Goal: Task Accomplishment & Management: Manage account settings

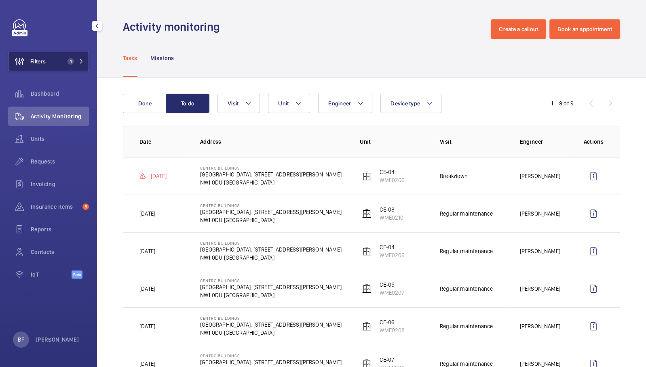
click at [82, 62] on mat-icon at bounding box center [81, 61] width 5 height 5
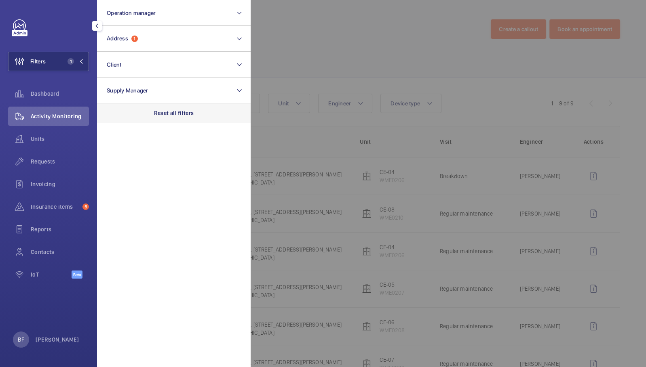
click at [188, 112] on p "Reset all filters" at bounding box center [174, 113] width 40 height 8
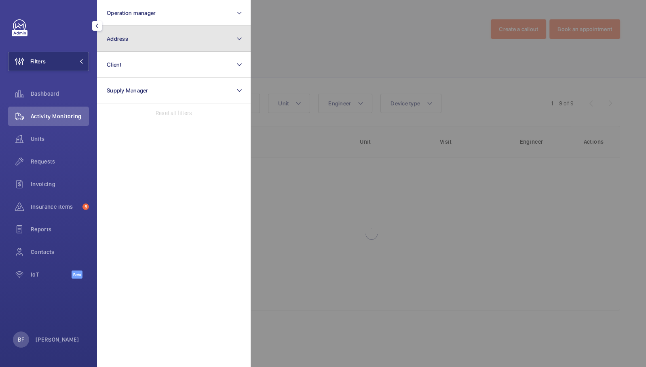
click at [169, 41] on button "Address" at bounding box center [174, 39] width 154 height 26
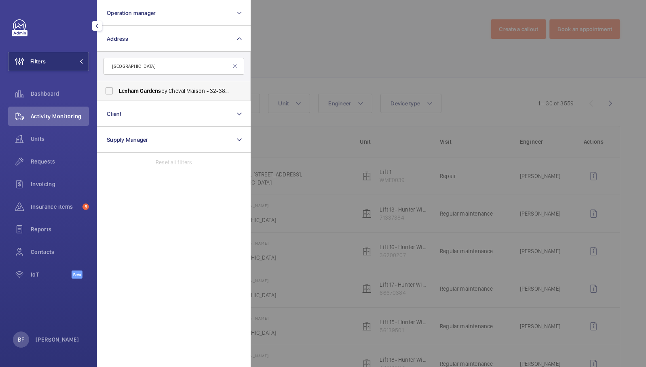
type input "[GEOGRAPHIC_DATA]"
click at [150, 90] on span "Gardens" at bounding box center [150, 91] width 21 height 6
click at [107, 91] on label "[GEOGRAPHIC_DATA] by Cheval Maison - [STREET_ADDRESS]" at bounding box center [167, 90] width 141 height 19
click at [107, 91] on input "[GEOGRAPHIC_DATA] by Cheval Maison - [STREET_ADDRESS]" at bounding box center [109, 91] width 16 height 16
checkbox input "true"
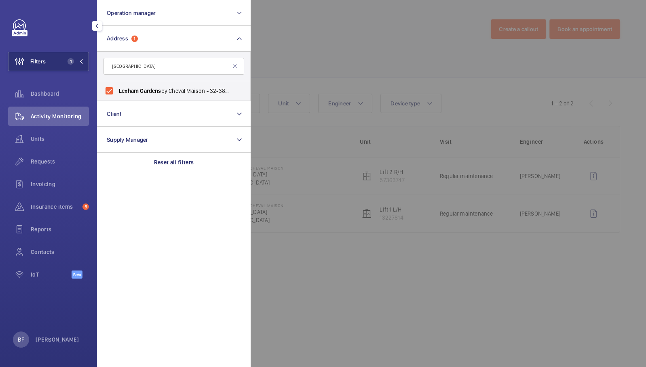
click at [390, 70] on div at bounding box center [574, 183] width 646 height 367
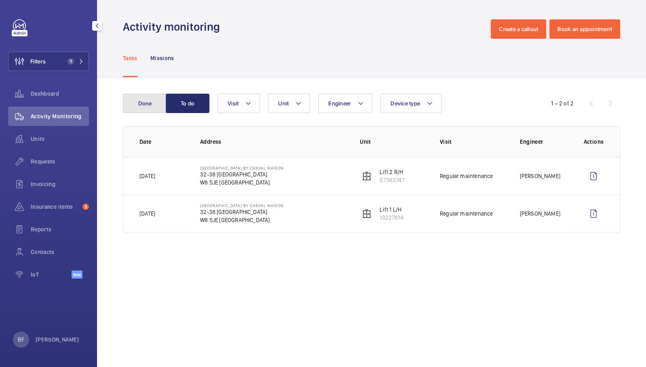
click at [154, 101] on button "Done" at bounding box center [145, 103] width 44 height 19
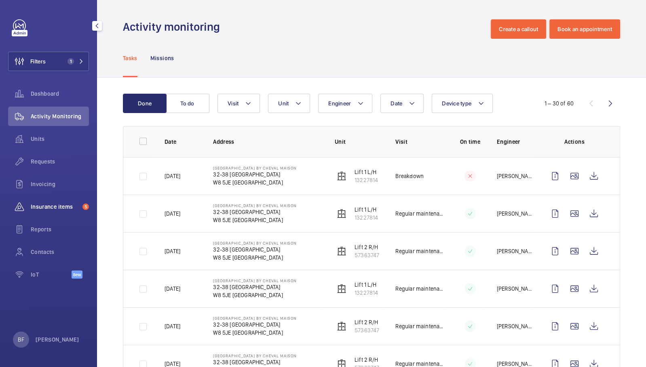
click at [51, 205] on span "Insurance items" at bounding box center [55, 207] width 49 height 8
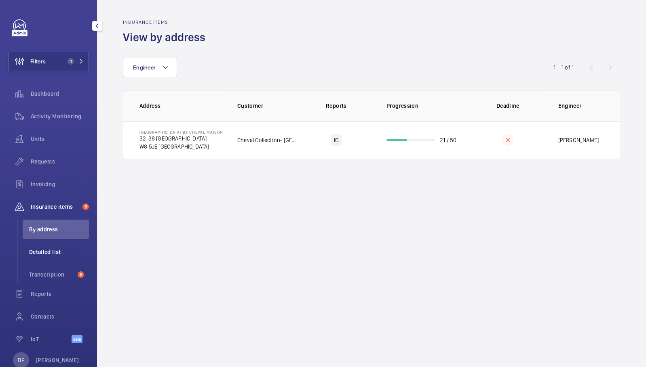
click at [60, 251] on span "Detailed list" at bounding box center [59, 252] width 60 height 8
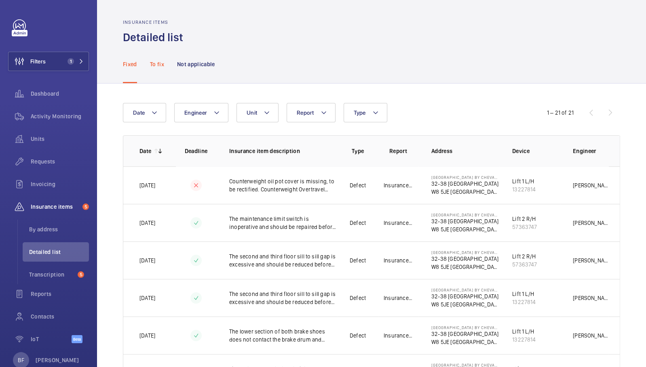
click at [162, 61] on p "To fix" at bounding box center [157, 64] width 14 height 8
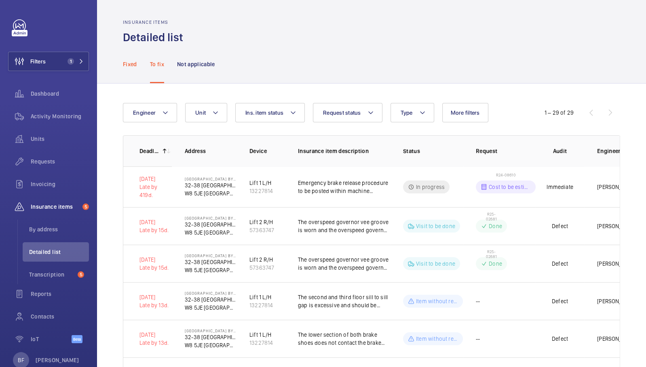
click at [131, 68] on p "Fixed" at bounding box center [130, 64] width 14 height 8
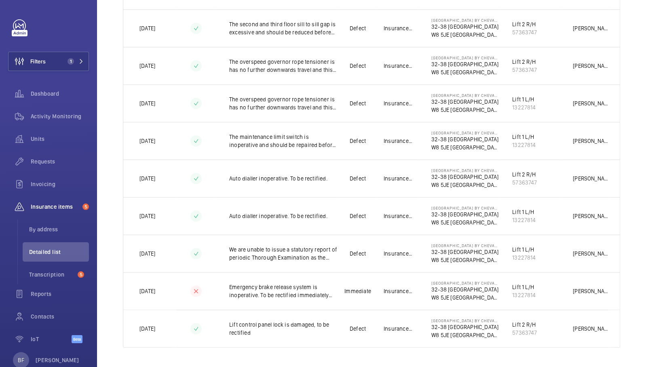
scroll to position [608, 0]
click at [51, 272] on span "Transcription" at bounding box center [51, 275] width 45 height 8
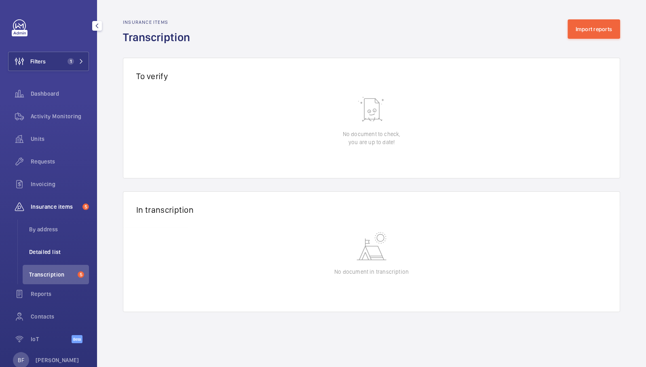
click at [44, 247] on li "Detailed list" at bounding box center [56, 252] width 66 height 19
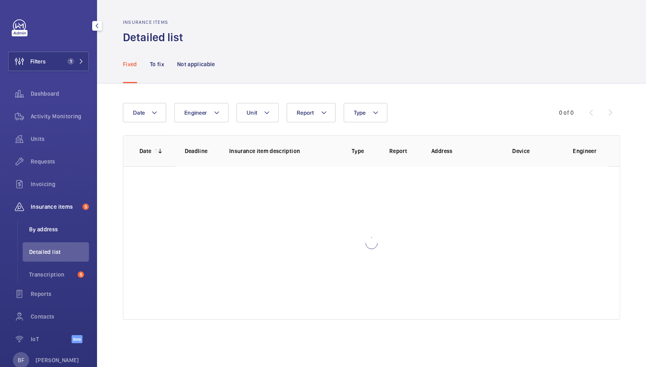
click at [49, 231] on span "By address" at bounding box center [59, 230] width 60 height 8
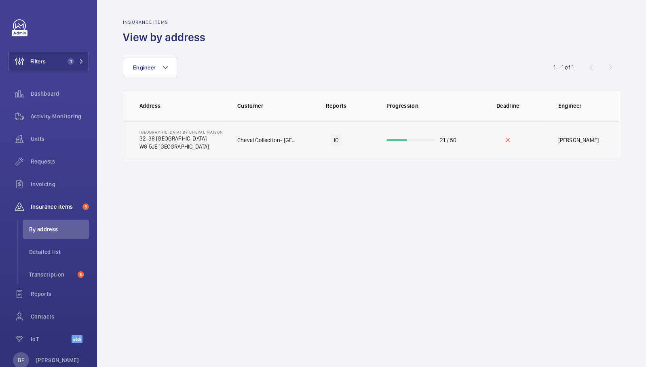
click at [279, 132] on td "Cheval Collection- [GEOGRAPHIC_DATA] by Cheval Maison" at bounding box center [261, 140] width 75 height 38
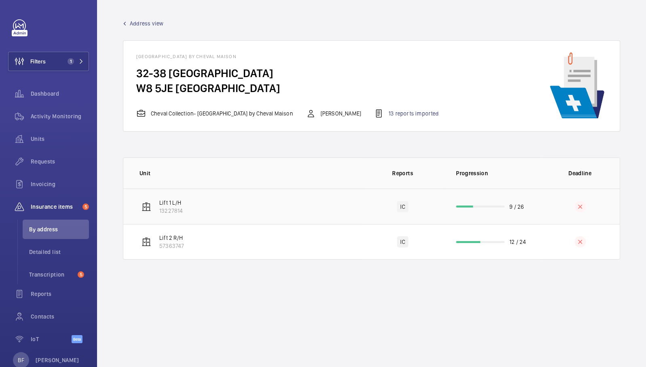
click at [221, 204] on td "Lift 1 L/H 13227814" at bounding box center [242, 207] width 239 height 36
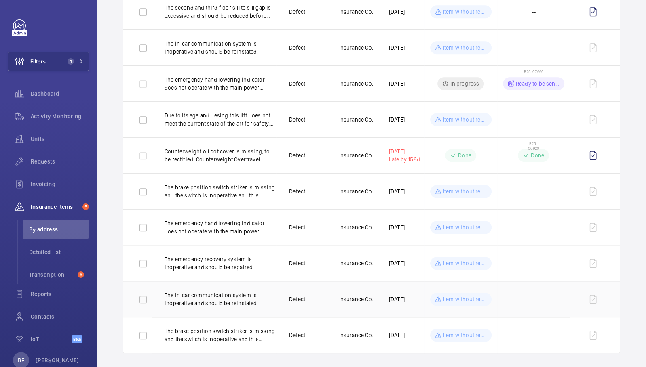
scroll to position [745, 0]
click at [53, 159] on span "Requests" at bounding box center [60, 162] width 58 height 8
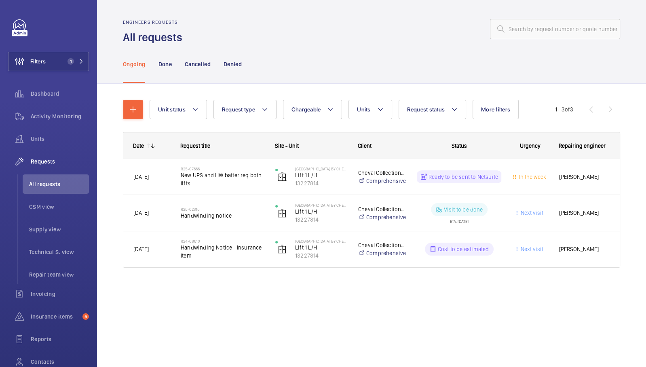
click at [140, 65] on p "Ongoing" at bounding box center [134, 64] width 22 height 8
click at [56, 321] on span "Insurance items" at bounding box center [55, 317] width 49 height 8
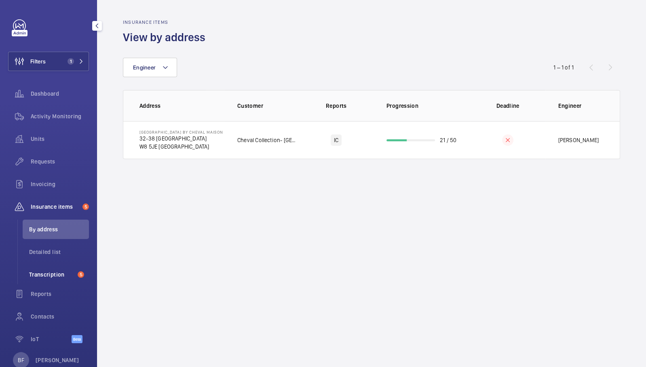
click at [56, 276] on span "Transcription" at bounding box center [51, 275] width 45 height 8
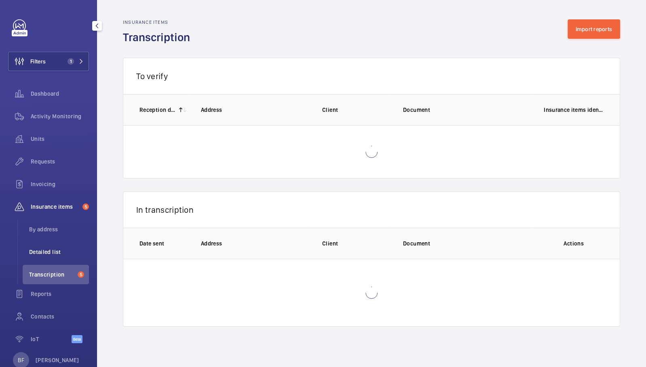
click at [57, 254] on span "Detailed list" at bounding box center [59, 252] width 60 height 8
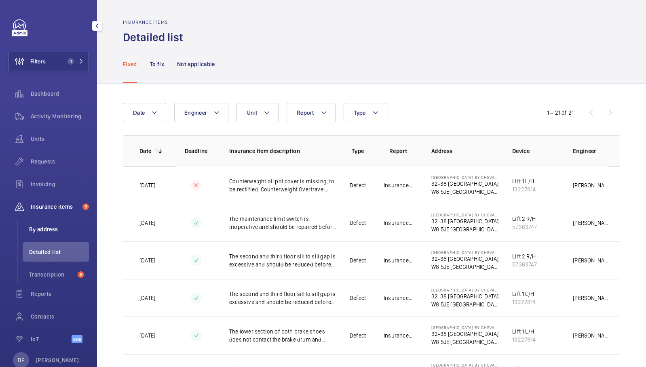
click at [40, 233] on span "By address" at bounding box center [59, 230] width 60 height 8
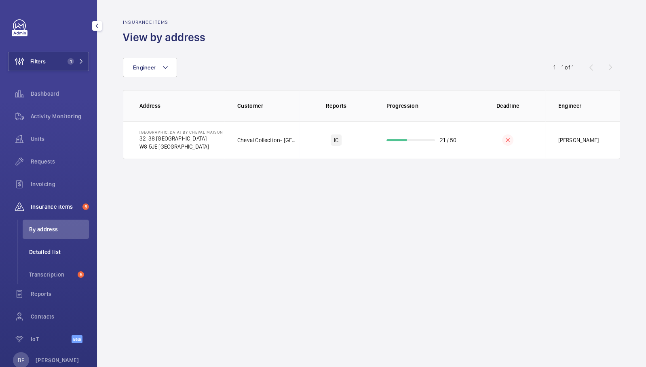
click at [50, 249] on span "Detailed list" at bounding box center [59, 252] width 60 height 8
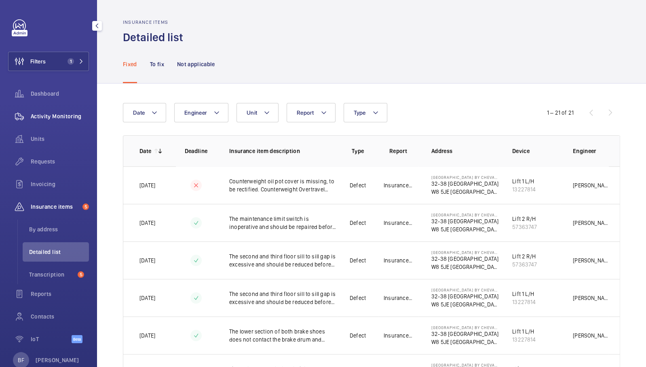
click at [59, 122] on div "Activity Monitoring" at bounding box center [48, 116] width 81 height 19
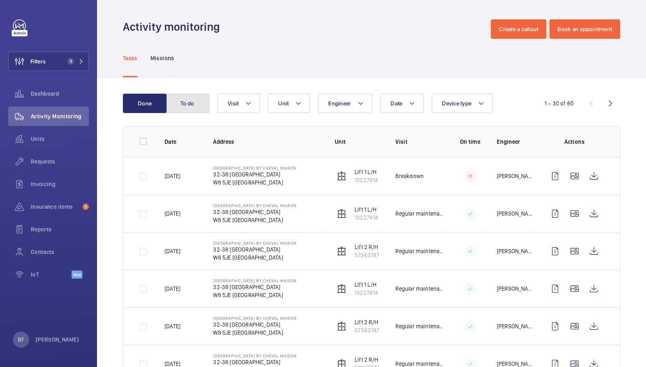
click at [192, 109] on button "To do" at bounding box center [188, 103] width 44 height 19
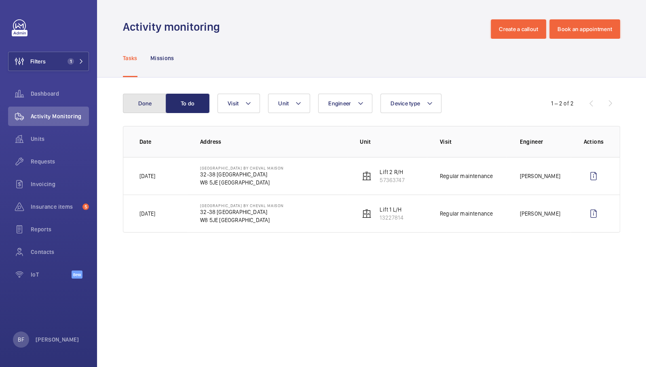
click at [137, 106] on button "Done" at bounding box center [145, 103] width 44 height 19
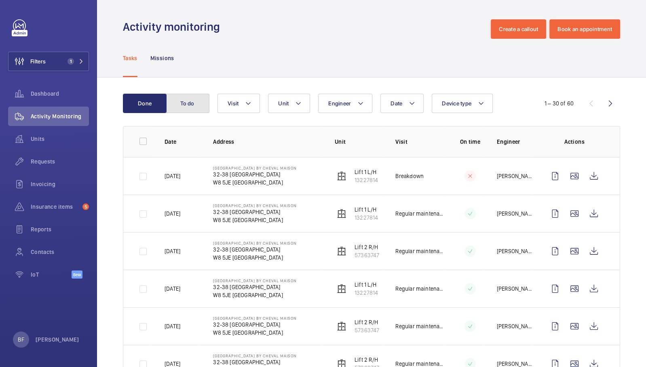
click at [183, 106] on button "To do" at bounding box center [188, 103] width 44 height 19
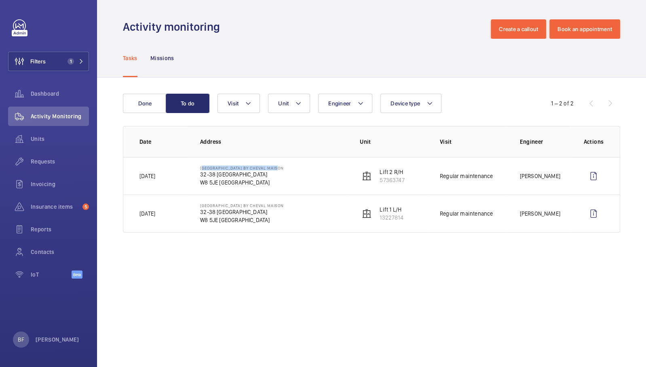
drag, startPoint x: 198, startPoint y: 167, endPoint x: 279, endPoint y: 167, distance: 80.8
click at [279, 167] on td "[GEOGRAPHIC_DATA] by Cheval Maison [STREET_ADDRESS]" at bounding box center [267, 176] width 160 height 38
copy p "[GEOGRAPHIC_DATA] by Cheval Maison"
click at [84, 60] on button "Filters 1" at bounding box center [48, 61] width 81 height 19
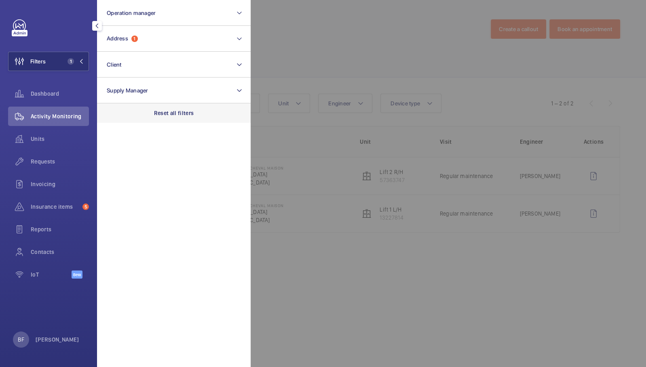
click at [178, 112] on p "Reset all filters" at bounding box center [174, 113] width 40 height 8
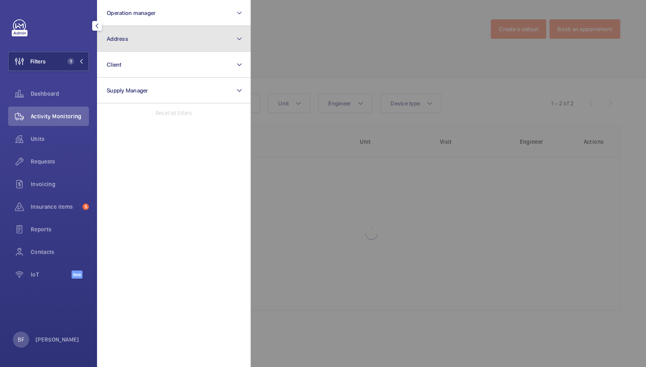
click at [148, 44] on button "Address" at bounding box center [174, 39] width 154 height 26
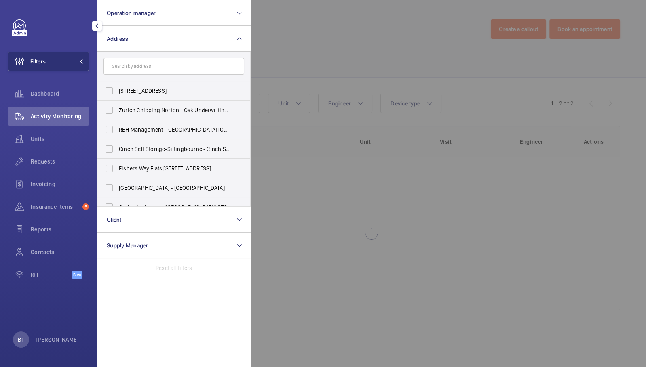
click at [149, 65] on input "text" at bounding box center [173, 66] width 141 height 17
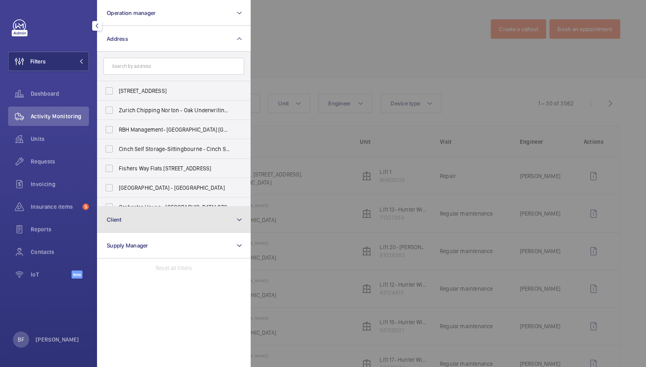
click at [175, 219] on button "Client" at bounding box center [174, 220] width 154 height 26
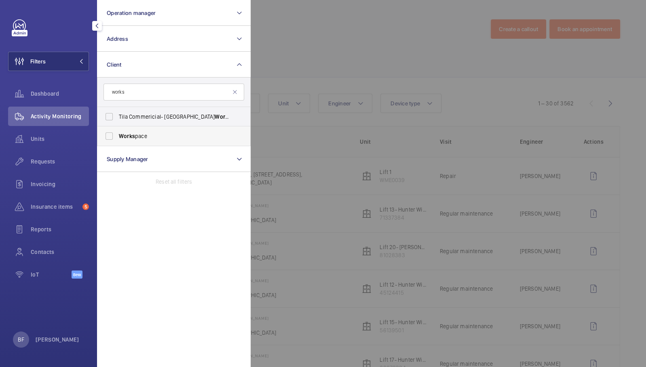
type input "works"
click at [143, 135] on span "Works pace" at bounding box center [174, 136] width 111 height 8
click at [117, 135] on input "Works pace" at bounding box center [109, 136] width 16 height 16
checkbox input "true"
click at [300, 33] on div at bounding box center [574, 183] width 646 height 367
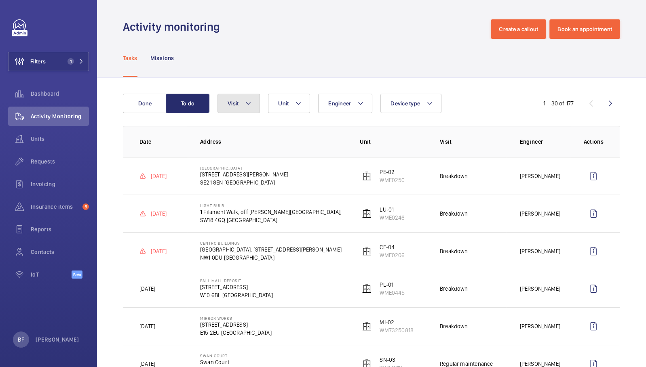
click at [247, 106] on mat-icon at bounding box center [248, 104] width 6 height 10
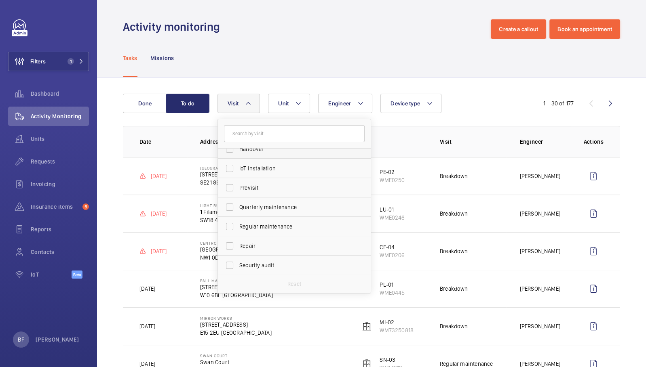
scroll to position [86, 0]
click at [255, 232] on label "Regular maintenance" at bounding box center [288, 227] width 141 height 19
click at [238, 232] on input "Regular maintenance" at bounding box center [230, 227] width 16 height 16
checkbox input "true"
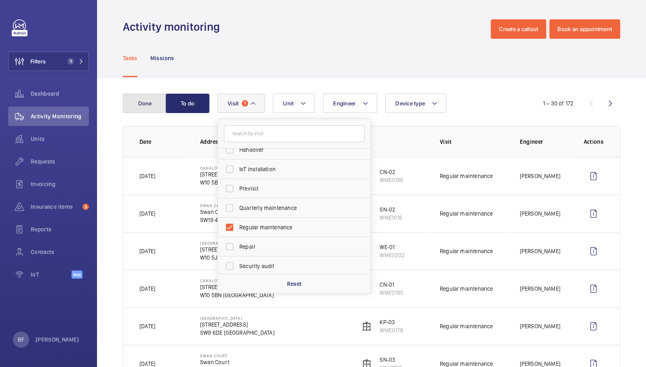
click at [129, 101] on button "Done" at bounding box center [145, 103] width 44 height 19
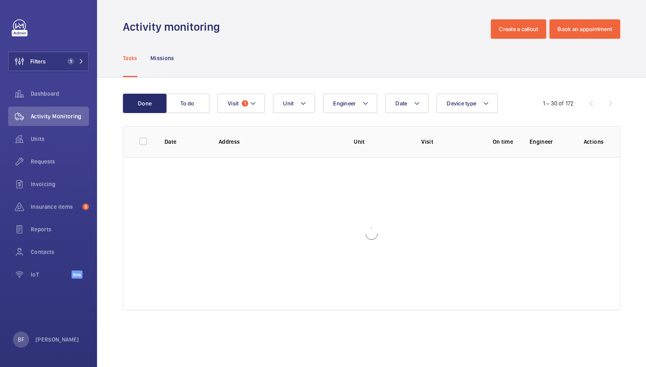
click at [263, 50] on div "Tasks Missions" at bounding box center [371, 58] width 497 height 38
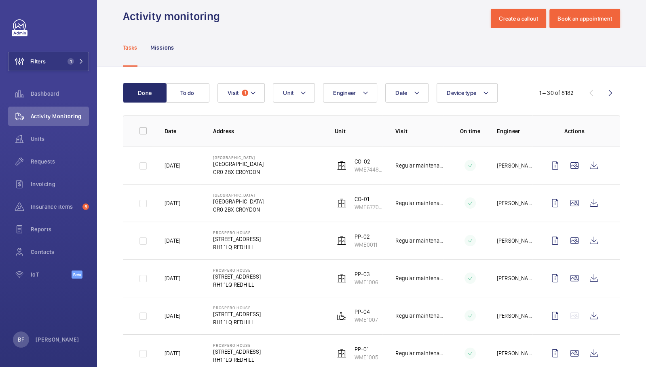
scroll to position [11, 0]
click at [588, 203] on wm-front-icon-button at bounding box center [593, 202] width 19 height 19
click at [588, 165] on wm-front-icon-button at bounding box center [593, 165] width 19 height 19
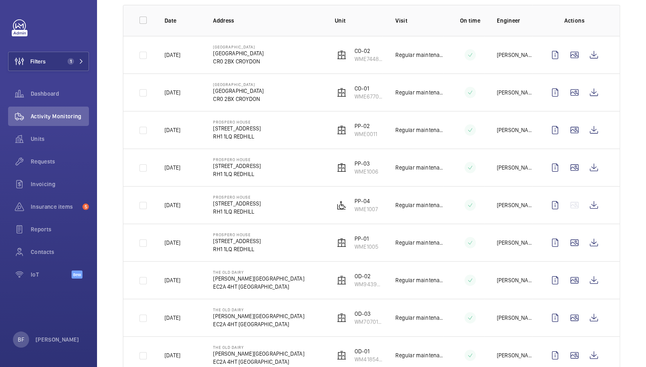
scroll to position [123, 0]
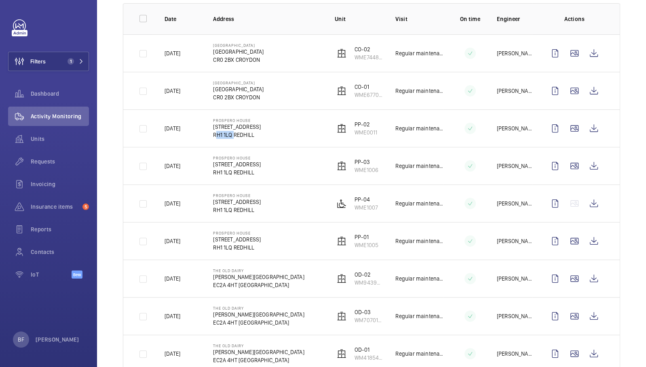
drag, startPoint x: 230, startPoint y: 134, endPoint x: 207, endPoint y: 134, distance: 23.0
click at [207, 134] on td "Prospero House [STREET_ADDRESS]" at bounding box center [261, 129] width 122 height 38
copy p "RH1 1LQ"
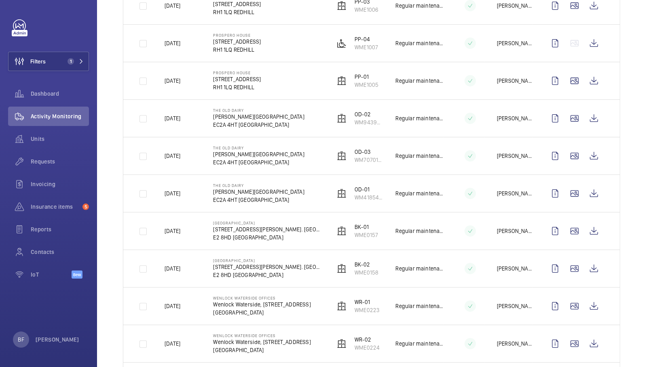
scroll to position [284, 0]
click at [594, 189] on wm-front-icon-button at bounding box center [593, 192] width 19 height 19
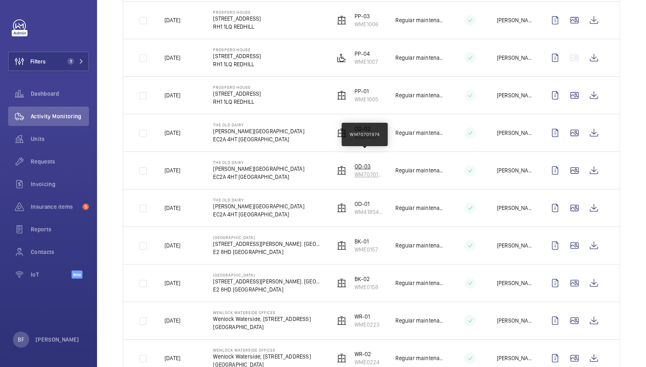
scroll to position [260, 0]
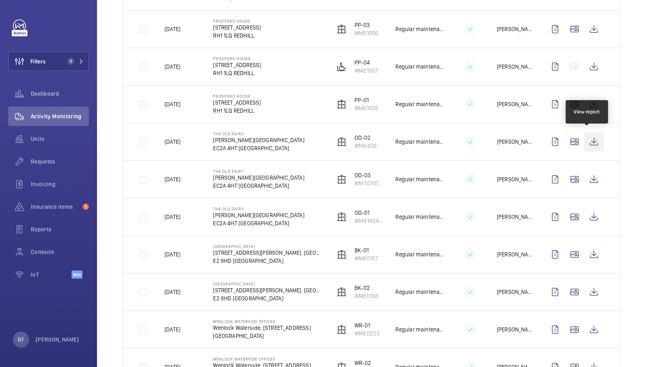
click at [590, 139] on wm-front-icon-button at bounding box center [593, 141] width 19 height 19
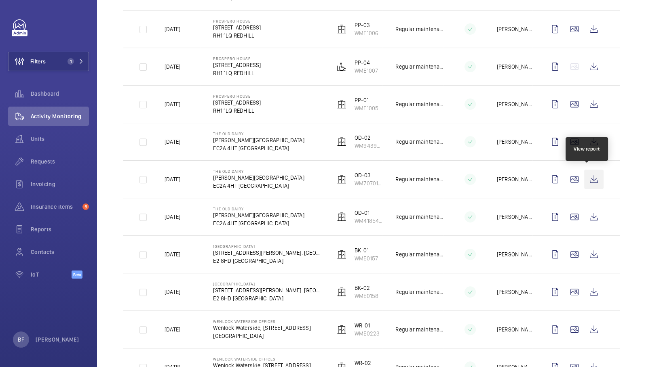
click at [588, 179] on wm-front-icon-button at bounding box center [593, 179] width 19 height 19
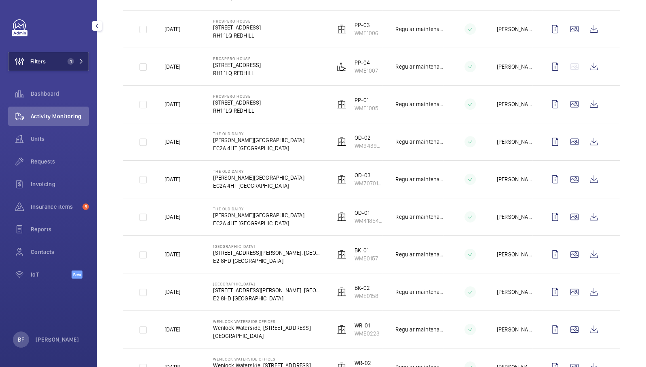
click at [63, 56] on button "Filters 1" at bounding box center [48, 61] width 81 height 19
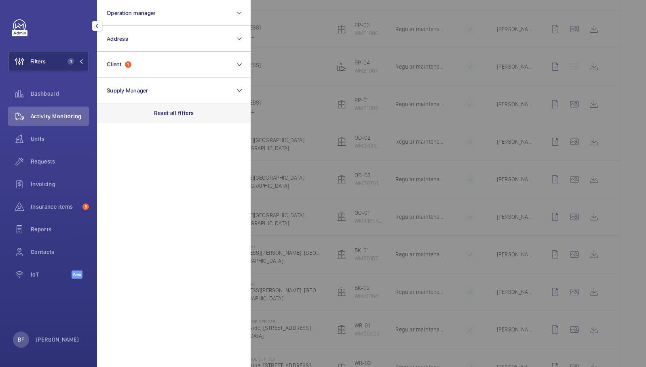
click at [174, 115] on p "Reset all filters" at bounding box center [174, 113] width 40 height 8
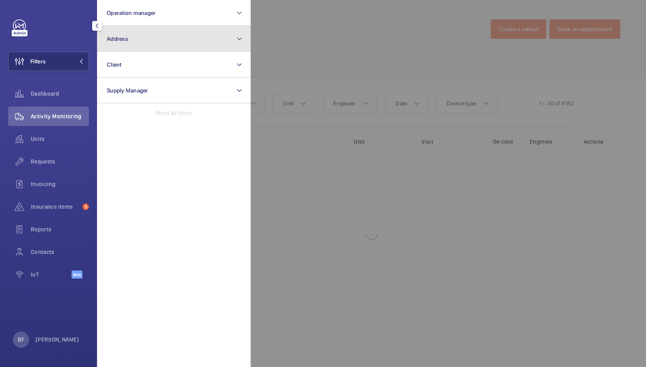
click at [143, 38] on button "Address" at bounding box center [174, 39] width 154 height 26
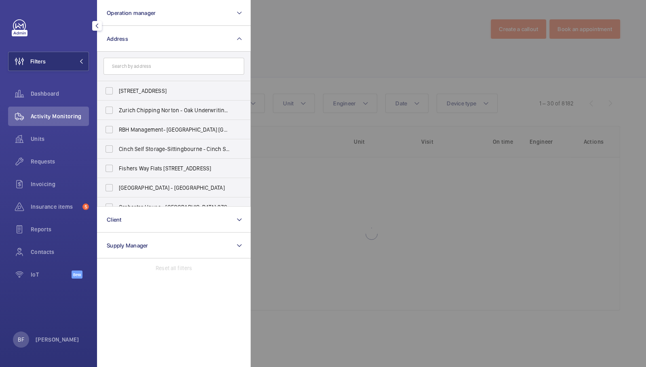
click at [155, 68] on input "text" at bounding box center [173, 66] width 141 height 17
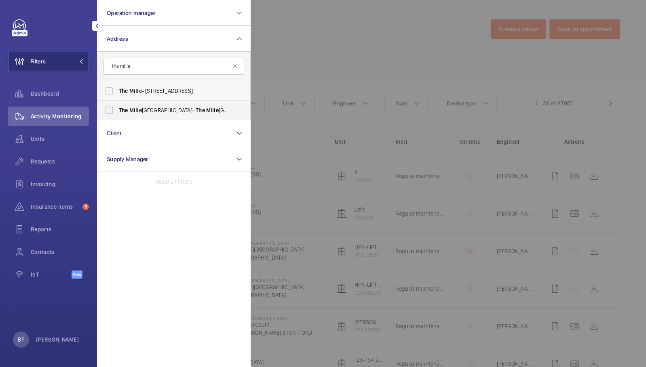
type input "the mille"
click at [143, 93] on span "The Mille - [STREET_ADDRESS]" at bounding box center [174, 91] width 111 height 8
click at [117, 93] on input "The Mille - [STREET_ADDRESS]" at bounding box center [109, 91] width 16 height 16
checkbox input "true"
click at [330, 44] on div at bounding box center [574, 183] width 646 height 367
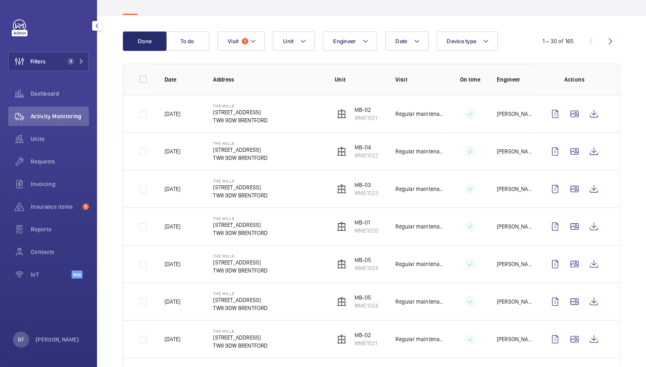
scroll to position [61, 0]
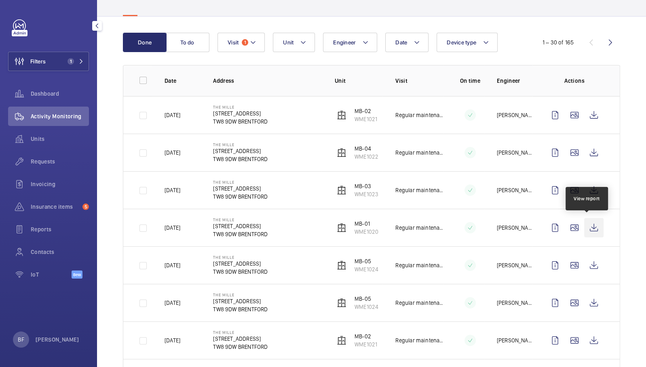
click at [589, 224] on wm-front-icon-button at bounding box center [593, 227] width 19 height 19
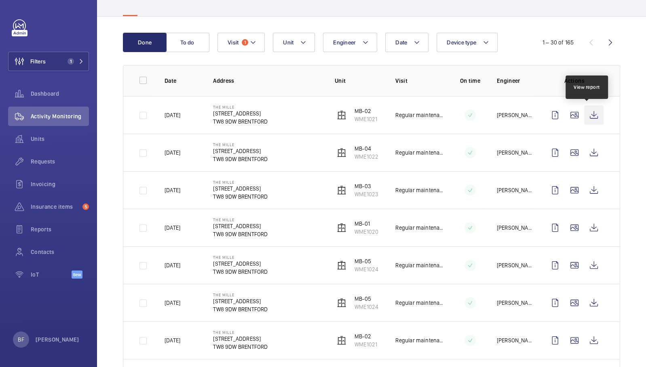
click at [584, 113] on wm-front-icon-button at bounding box center [593, 115] width 19 height 19
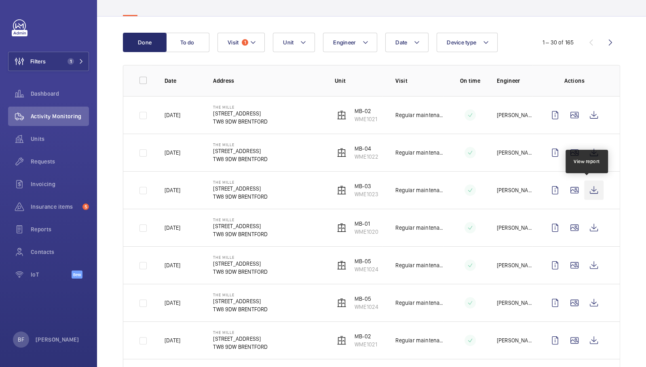
click at [587, 189] on wm-front-icon-button at bounding box center [593, 190] width 19 height 19
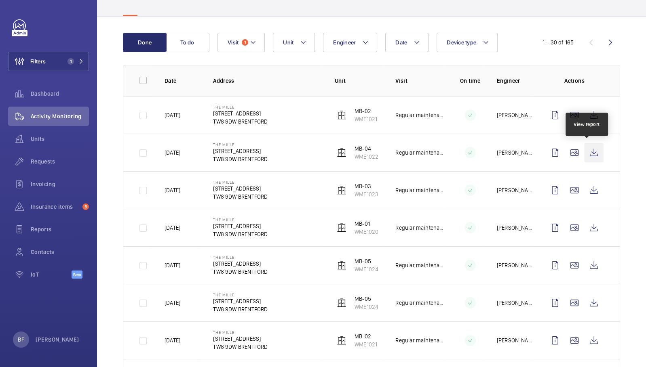
click at [588, 152] on wm-front-icon-button at bounding box center [593, 152] width 19 height 19
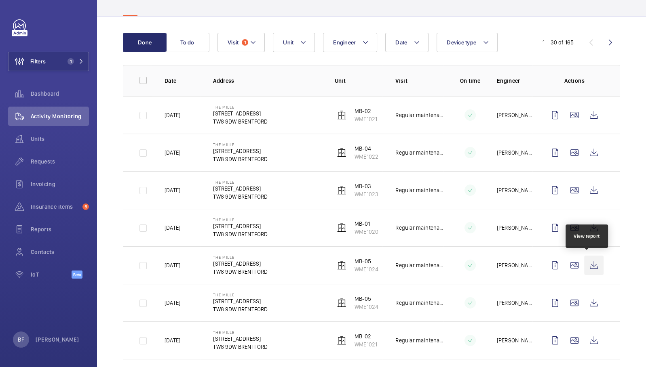
click at [589, 267] on wm-front-icon-button at bounding box center [593, 265] width 19 height 19
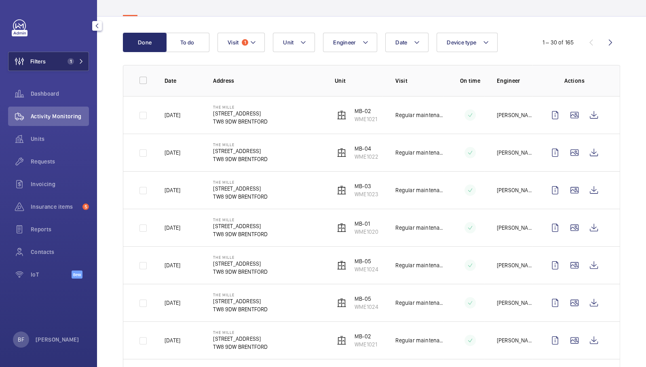
click at [70, 68] on button "Filters 1" at bounding box center [48, 61] width 81 height 19
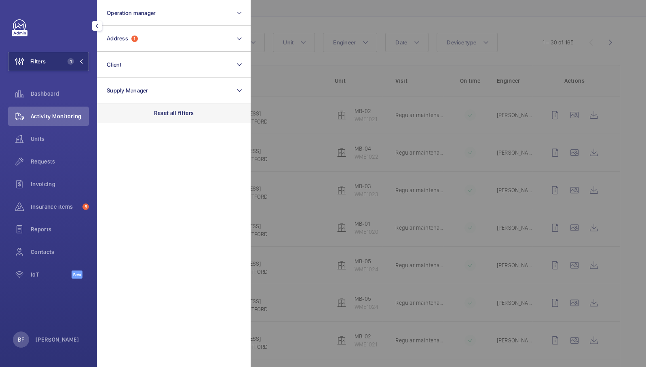
click at [176, 117] on p "Reset all filters" at bounding box center [174, 113] width 40 height 8
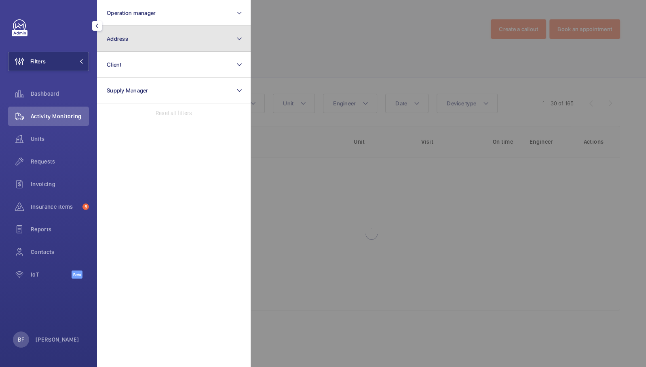
click at [129, 34] on button "Address" at bounding box center [174, 39] width 154 height 26
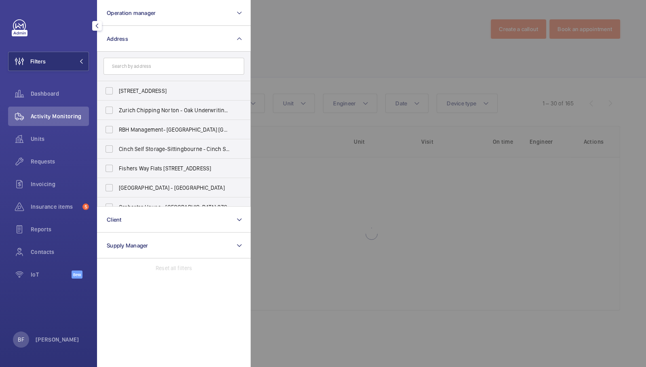
click at [156, 64] on input "text" at bounding box center [173, 66] width 141 height 17
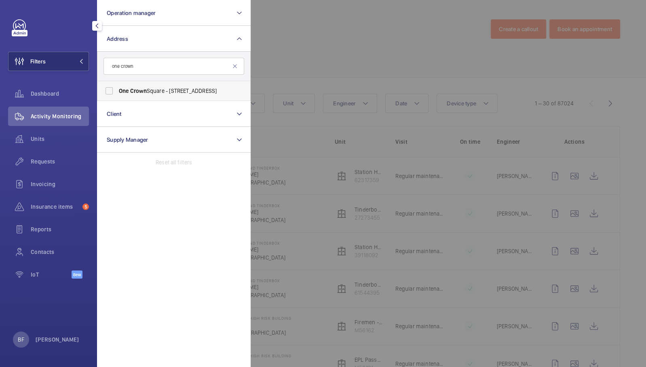
type input "one crown"
click at [153, 91] on span "[STREET_ADDRESS]" at bounding box center [174, 91] width 111 height 8
click at [117, 91] on input "[STREET_ADDRESS]" at bounding box center [109, 91] width 16 height 16
checkbox input "true"
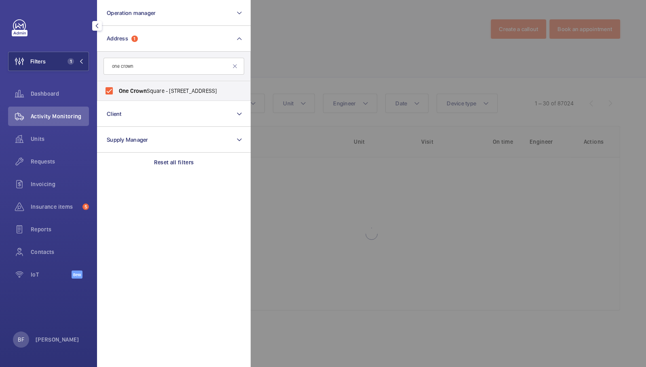
click at [373, 70] on div at bounding box center [574, 183] width 646 height 367
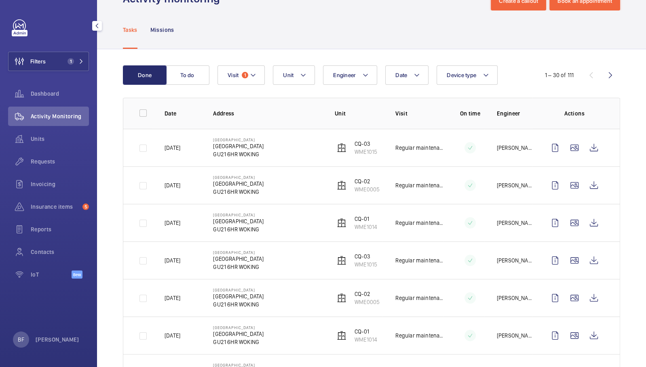
scroll to position [29, 0]
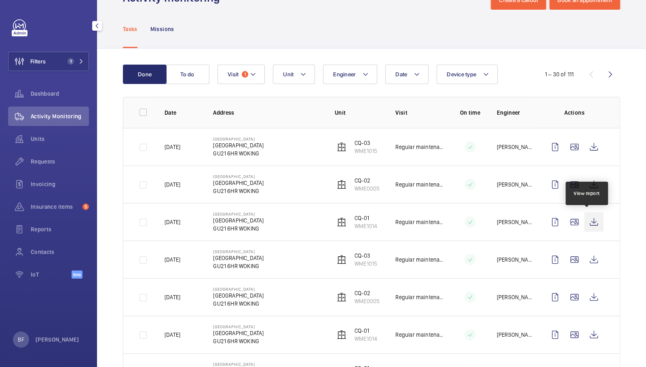
click at [586, 226] on wm-front-icon-button at bounding box center [593, 222] width 19 height 19
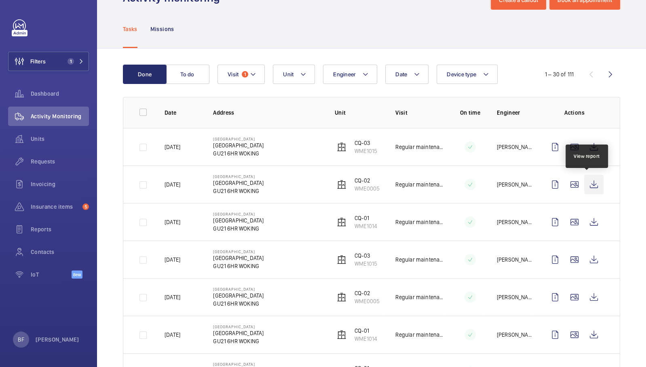
click at [588, 184] on wm-front-icon-button at bounding box center [593, 184] width 19 height 19
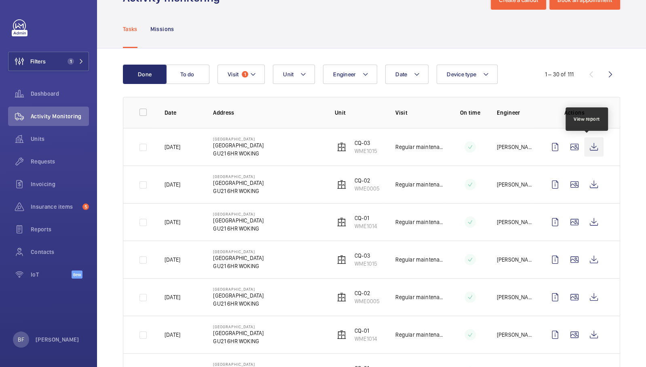
click at [585, 147] on wm-front-icon-button at bounding box center [593, 146] width 19 height 19
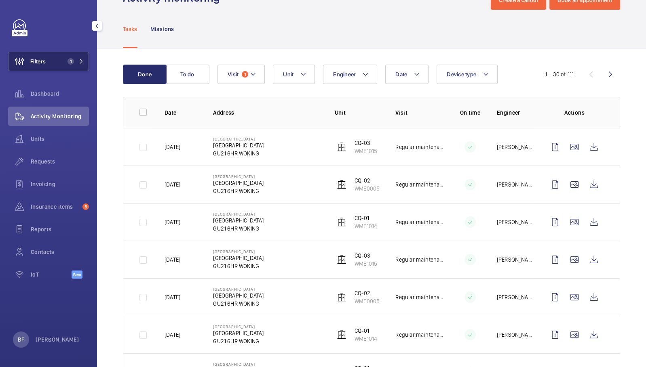
click at [70, 65] on button "Filters 1" at bounding box center [48, 61] width 81 height 19
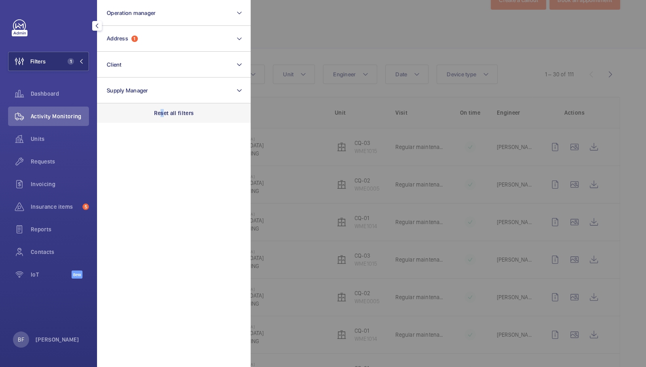
click at [162, 110] on p "Reset all filters" at bounding box center [174, 113] width 40 height 8
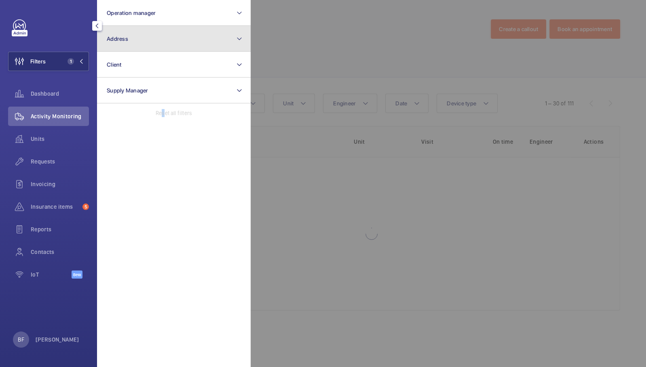
click at [137, 32] on button "Address" at bounding box center [174, 39] width 154 height 26
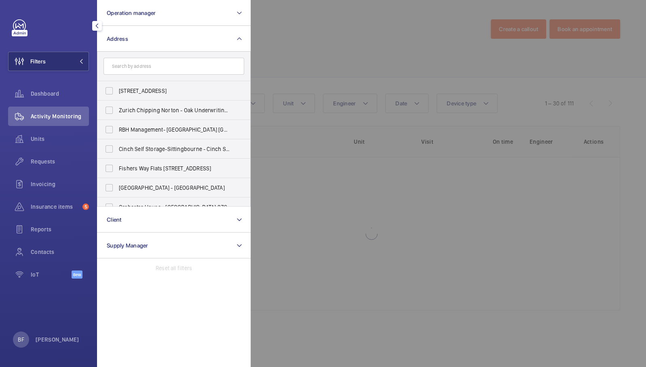
click at [133, 68] on input "text" at bounding box center [173, 66] width 141 height 17
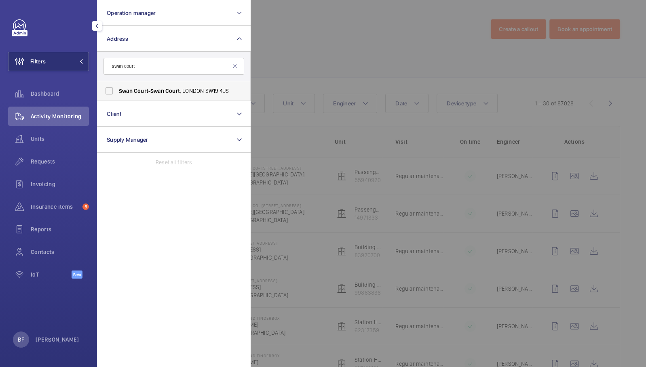
type input "swan court"
click at [169, 90] on span "Court" at bounding box center [172, 91] width 15 height 6
click at [117, 90] on input "Swan Court - [GEOGRAPHIC_DATA] 4JS" at bounding box center [109, 91] width 16 height 16
checkbox input "true"
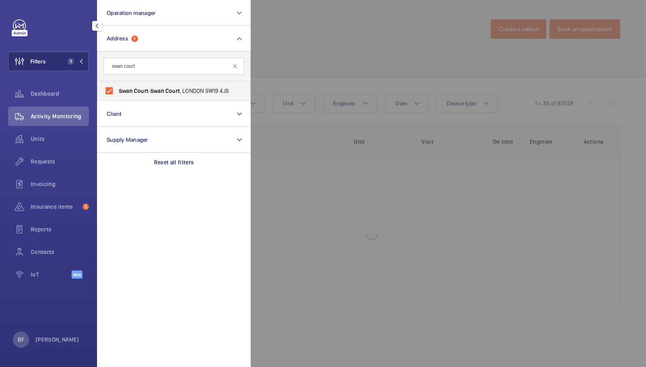
click at [332, 69] on div at bounding box center [574, 183] width 646 height 367
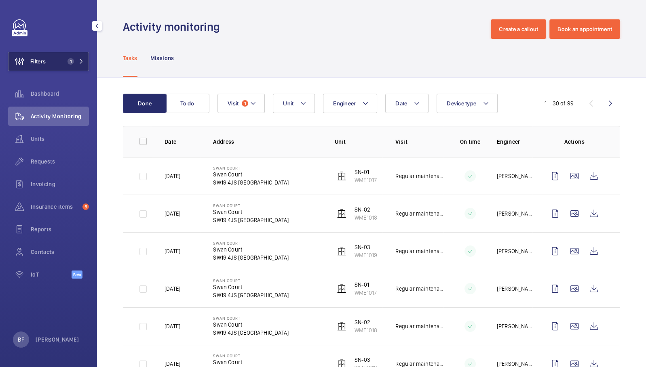
click at [59, 59] on button "Filters 1" at bounding box center [48, 61] width 81 height 19
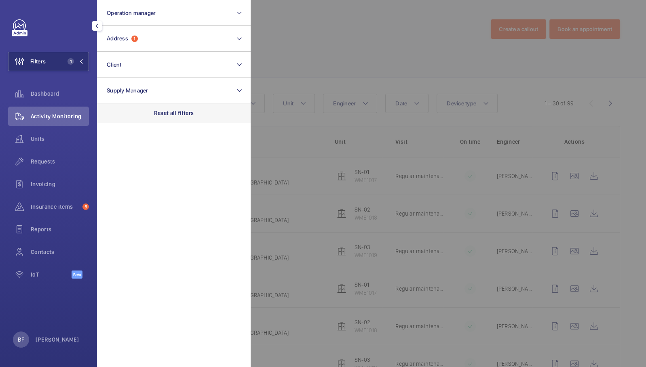
click at [171, 113] on p "Reset all filters" at bounding box center [174, 113] width 40 height 8
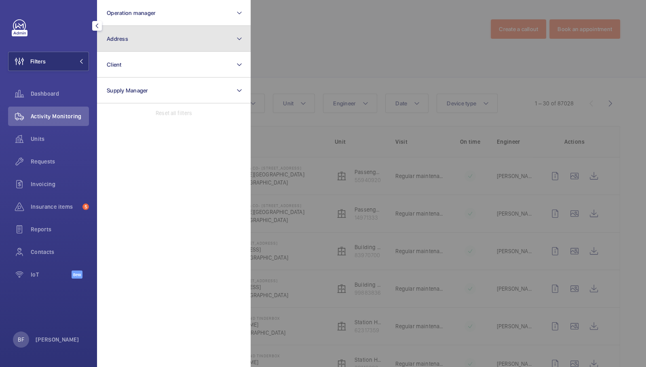
click at [148, 38] on button "Address" at bounding box center [174, 39] width 154 height 26
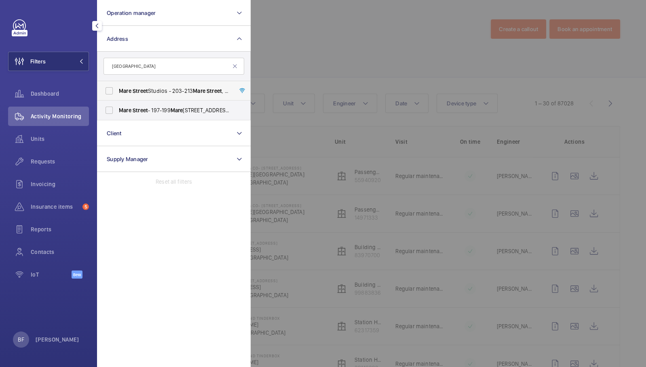
type input "[GEOGRAPHIC_DATA]"
click at [162, 97] on label "[GEOGRAPHIC_DATA] - [STREET_ADDRESS]" at bounding box center [167, 90] width 141 height 19
click at [117, 97] on input "[GEOGRAPHIC_DATA] - [STREET_ADDRESS]" at bounding box center [109, 91] width 16 height 16
checkbox input "true"
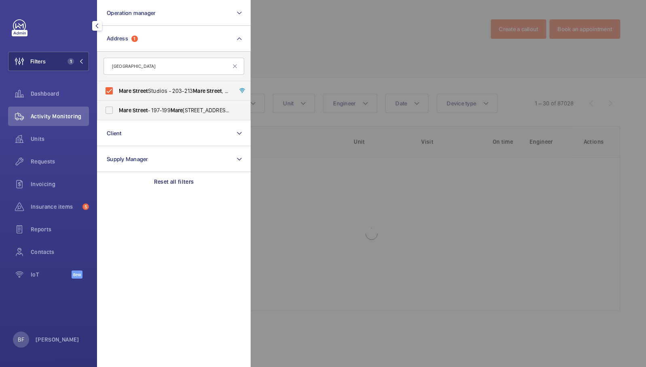
click at [373, 45] on div at bounding box center [574, 183] width 646 height 367
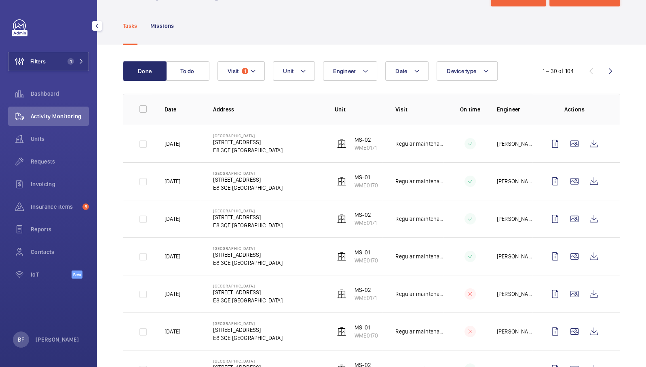
scroll to position [34, 0]
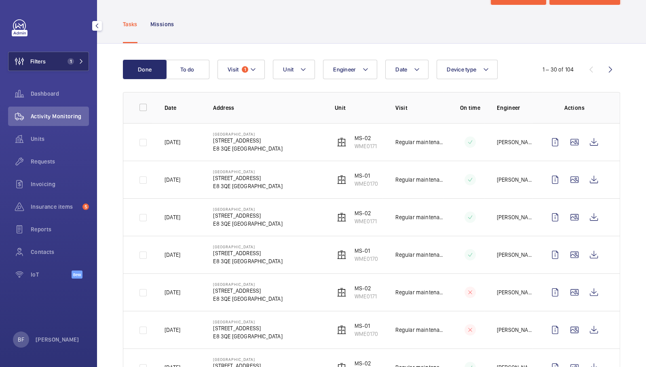
click at [79, 59] on mat-icon at bounding box center [81, 61] width 5 height 5
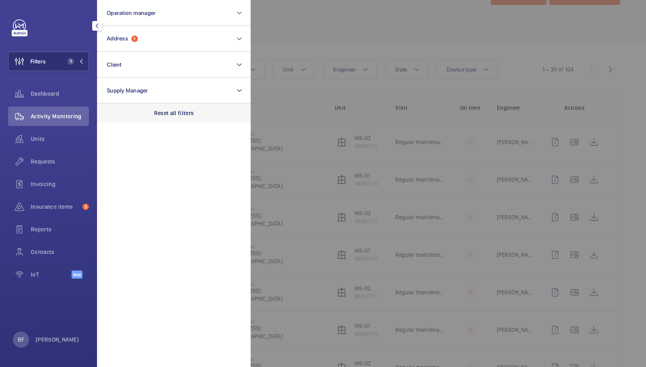
click at [180, 106] on div "Reset all filters" at bounding box center [174, 112] width 154 height 19
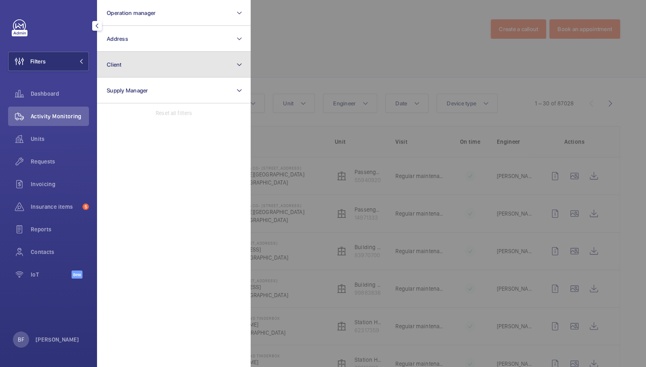
click at [150, 68] on button "Client" at bounding box center [174, 65] width 154 height 26
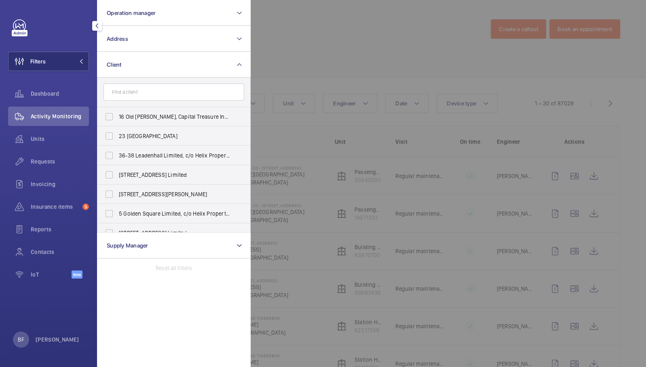
click at [143, 99] on input "text" at bounding box center [173, 92] width 141 height 17
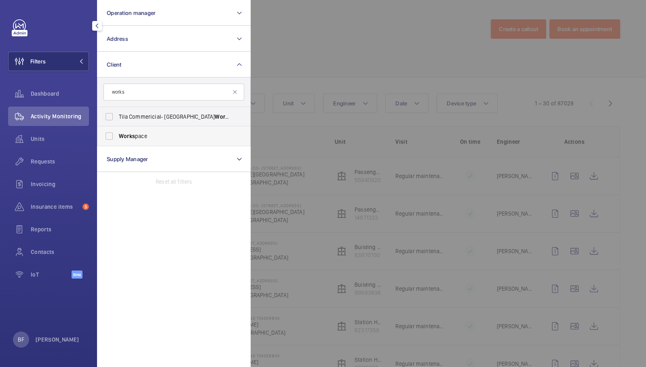
type input "works"
click at [139, 135] on span "Works pace" at bounding box center [174, 136] width 111 height 8
click at [117, 135] on input "Works pace" at bounding box center [109, 136] width 16 height 16
checkbox input "true"
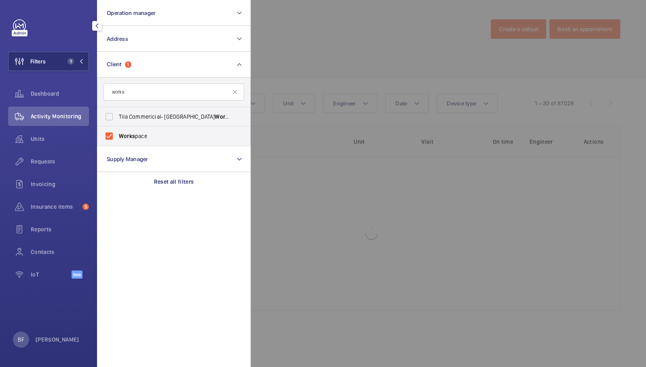
click at [359, 86] on div at bounding box center [574, 183] width 646 height 367
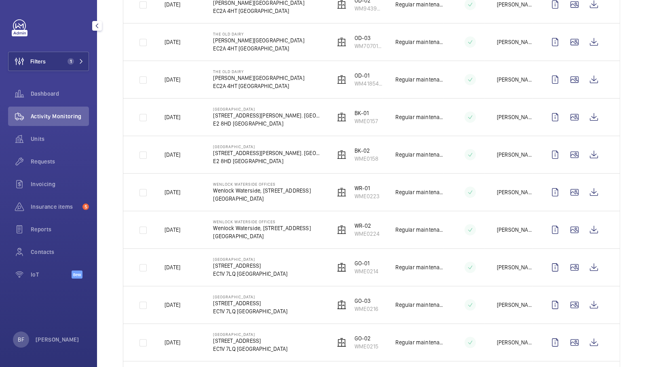
scroll to position [398, 0]
click at [588, 110] on wm-front-icon-button at bounding box center [593, 116] width 19 height 19
click at [587, 151] on wm-front-icon-button at bounding box center [593, 153] width 19 height 19
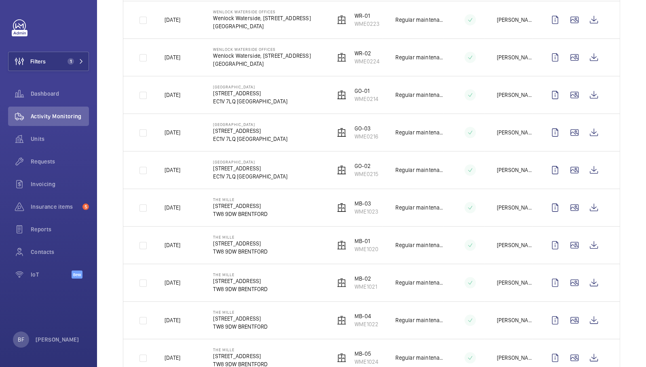
scroll to position [571, 0]
